Goal: Task Accomplishment & Management: Use online tool/utility

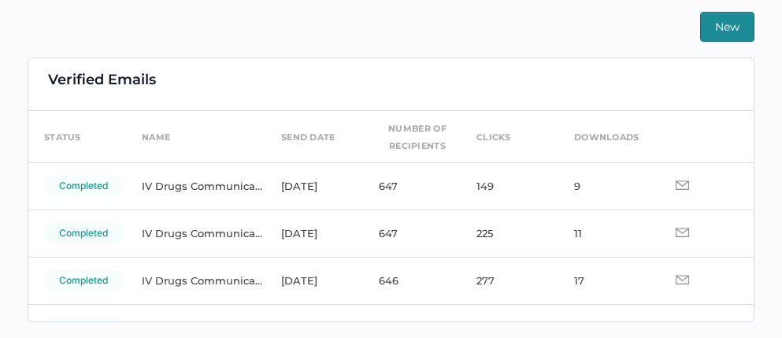
scroll to position [30, 0]
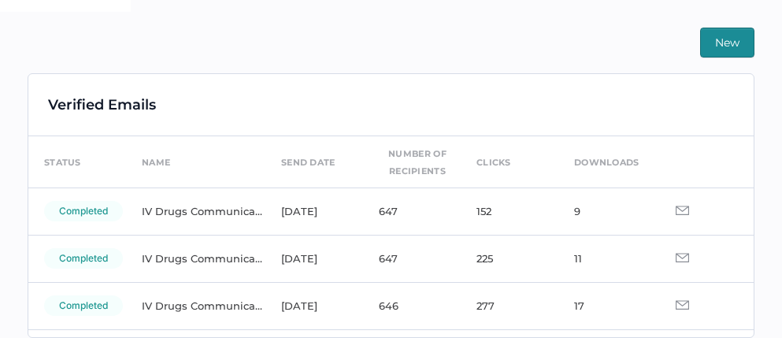
scroll to position [370, 0]
